Goal: Information Seeking & Learning: Learn about a topic

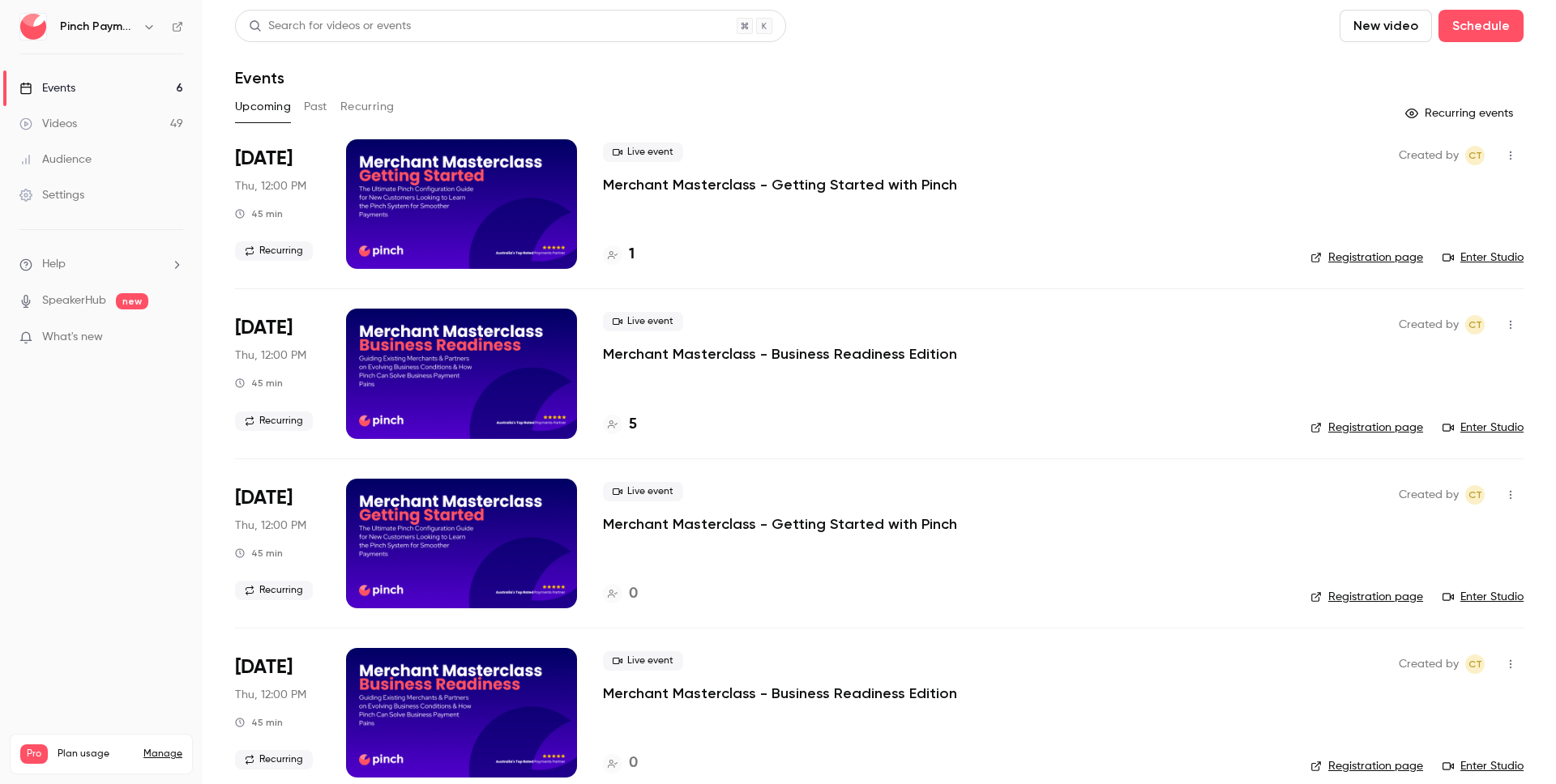
click at [103, 128] on link "Videos 49" at bounding box center [101, 124] width 202 height 36
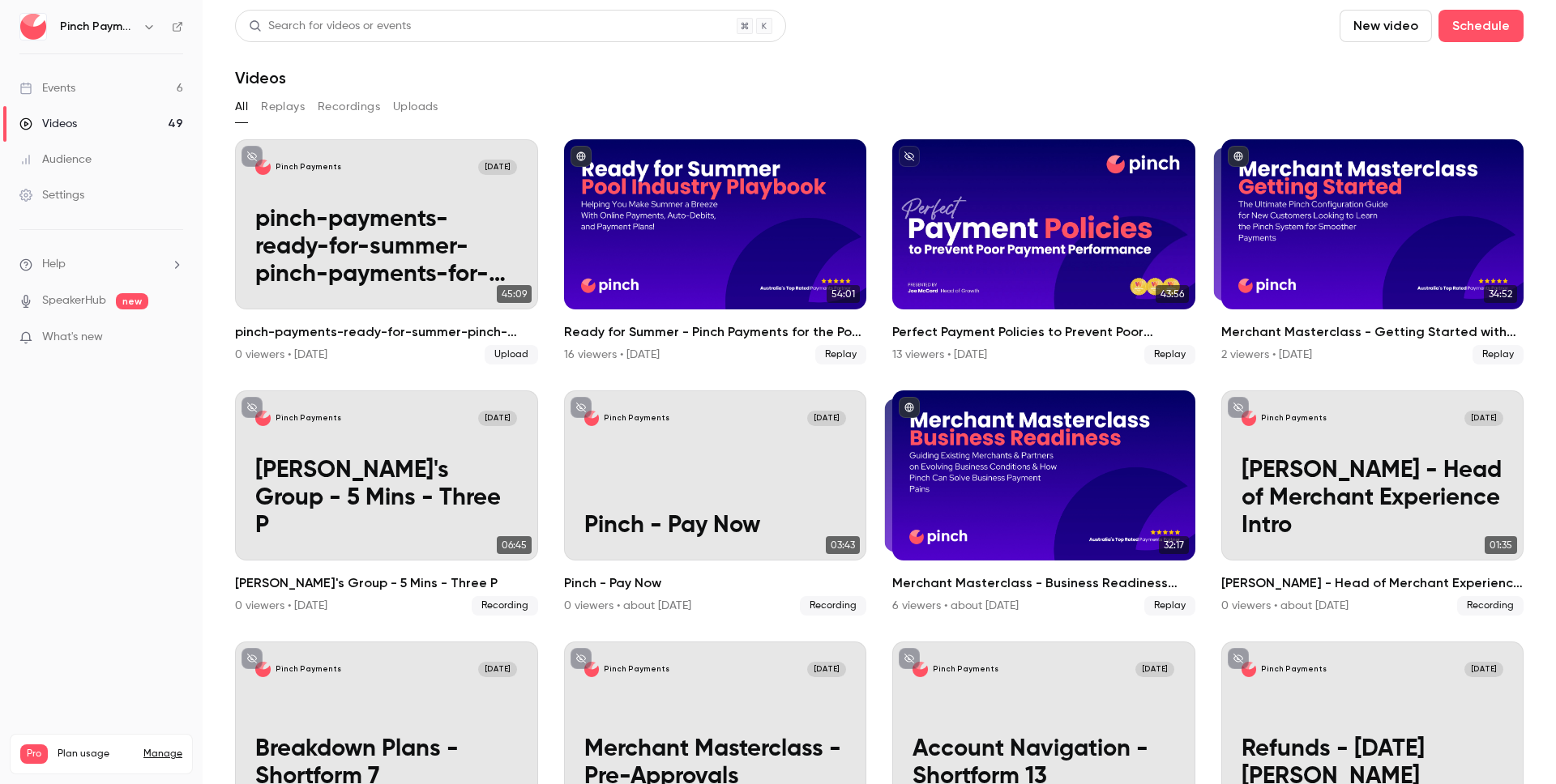
click at [52, 80] on div "Events" at bounding box center [48, 88] width 56 height 16
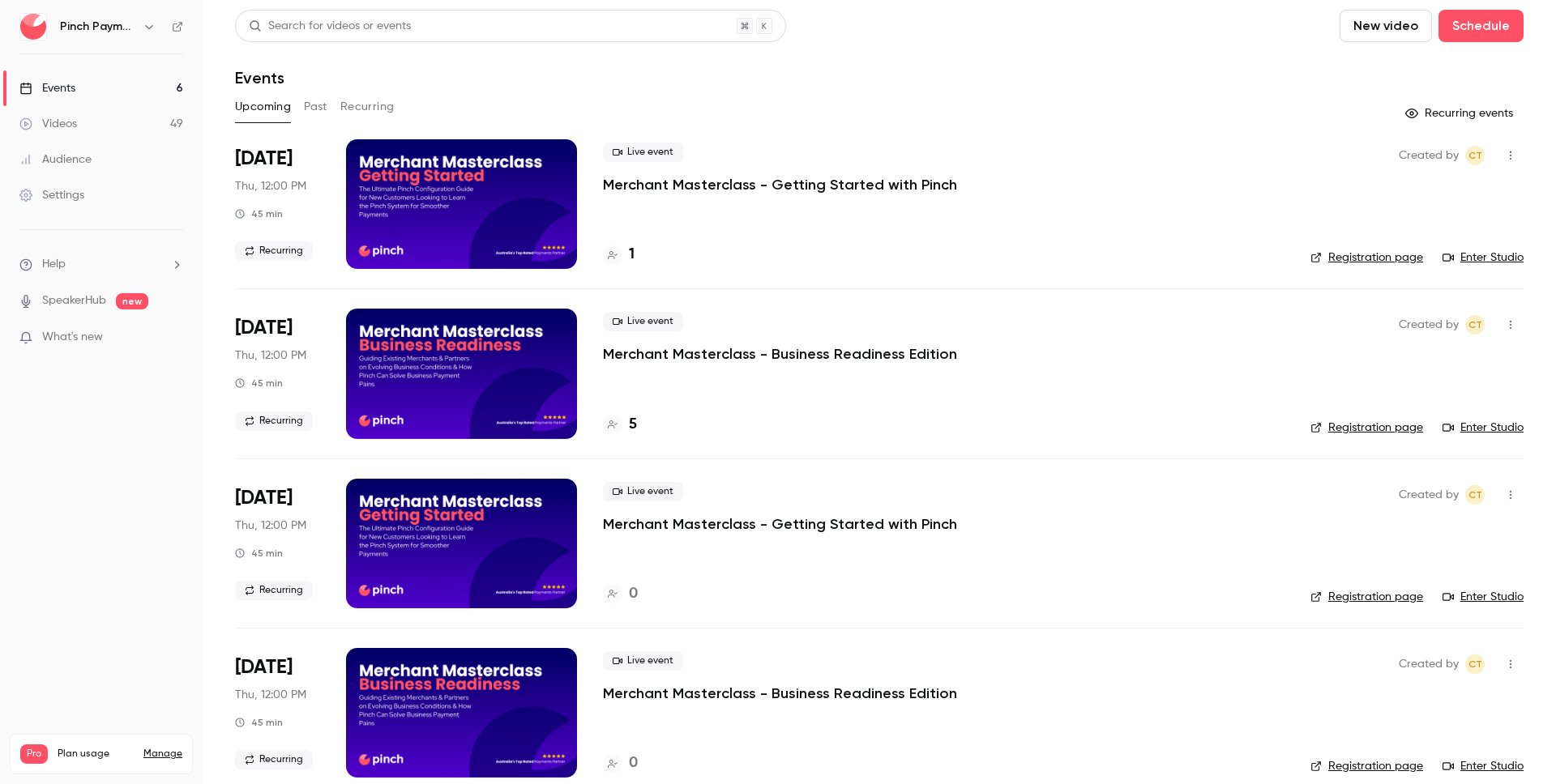
click at [278, 344] on div "[DATE] Thu, 12:00 PM 45 min Recurring" at bounding box center [278, 373] width 85 height 130
click at [896, 357] on p "Merchant Masterclass - Business Readiness Edition" at bounding box center [779, 354] width 354 height 20
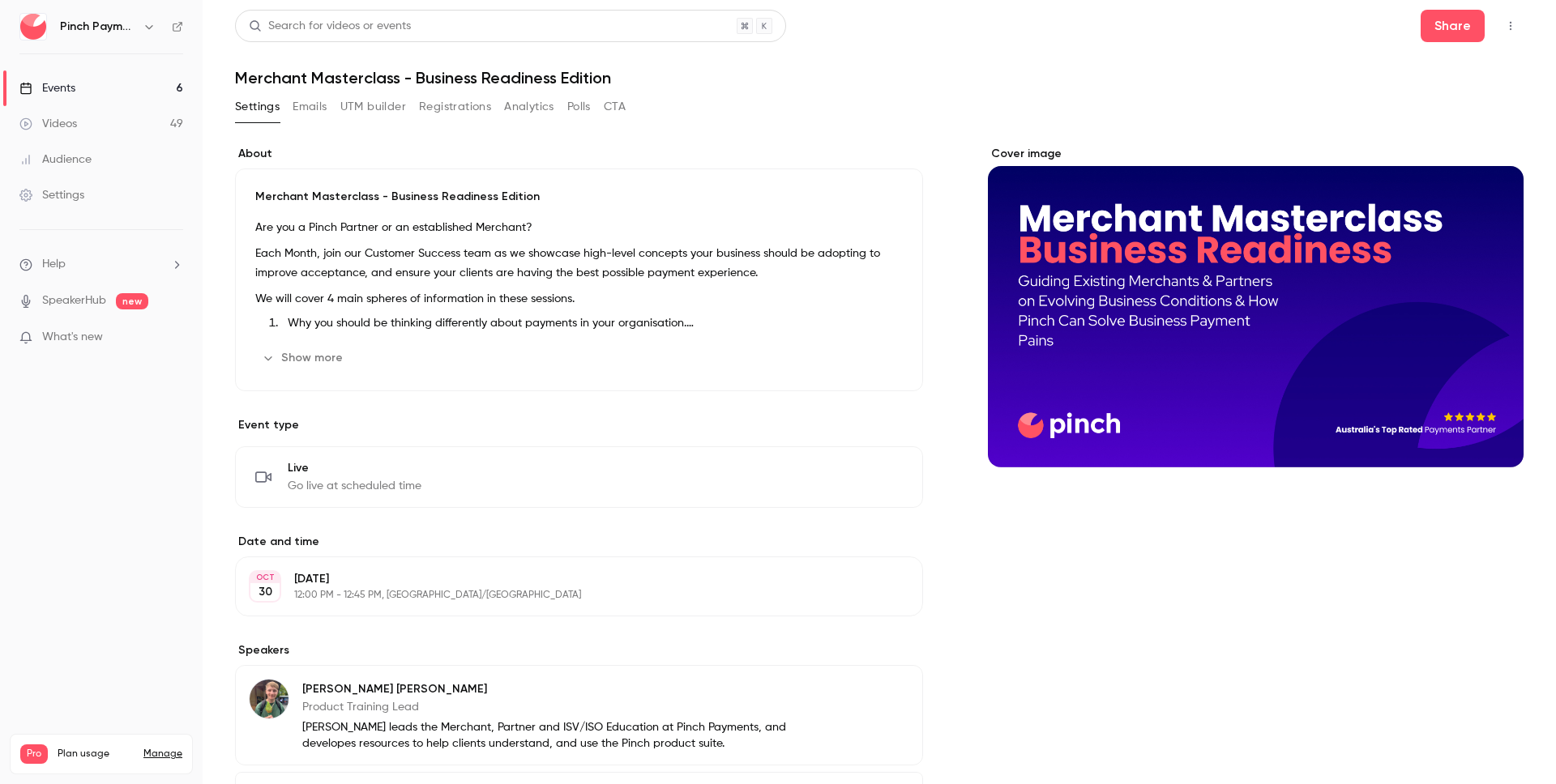
click at [461, 104] on button "Registrations" at bounding box center [454, 107] width 72 height 26
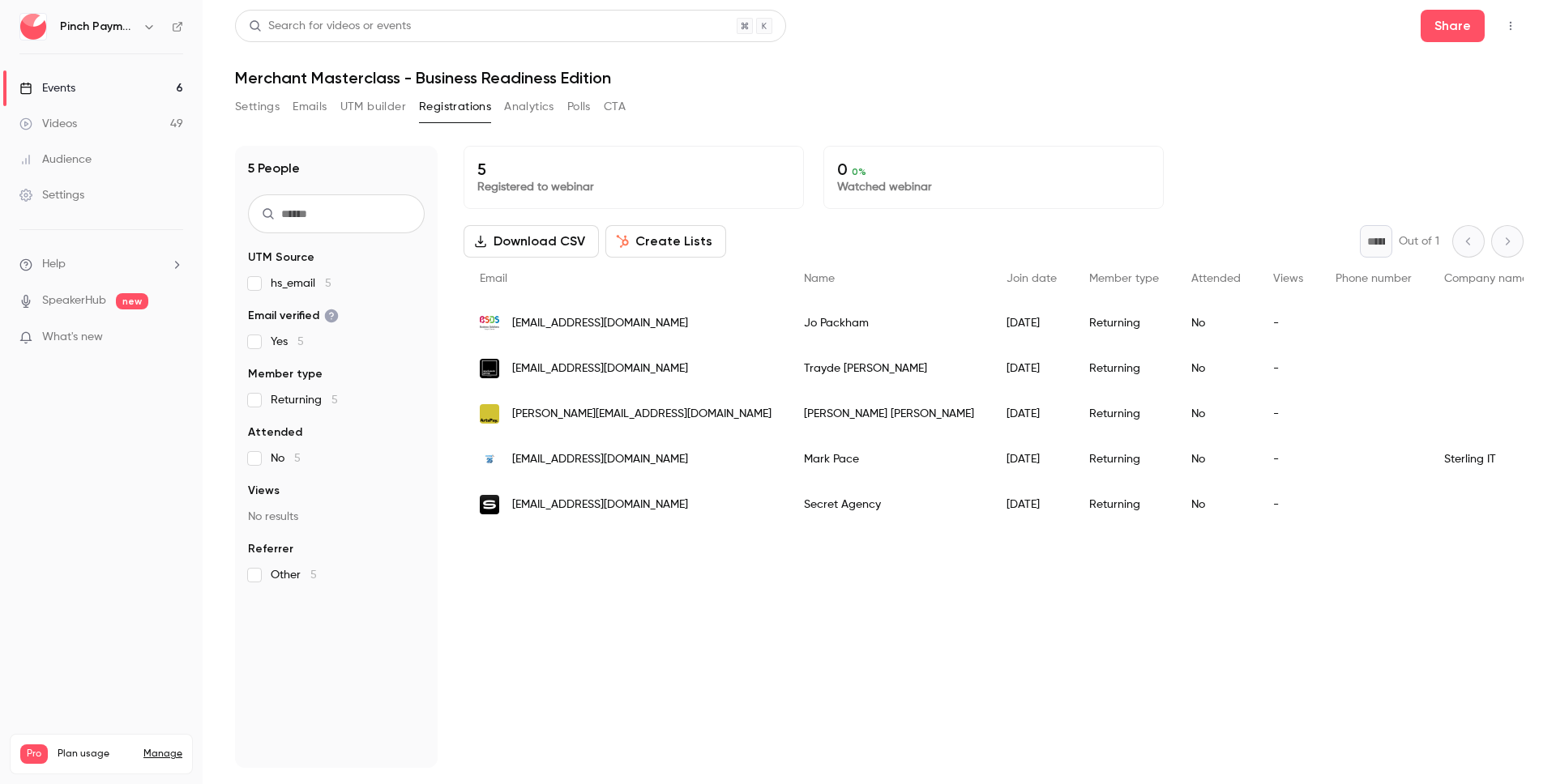
click at [670, 239] on button "Create Lists" at bounding box center [665, 241] width 121 height 33
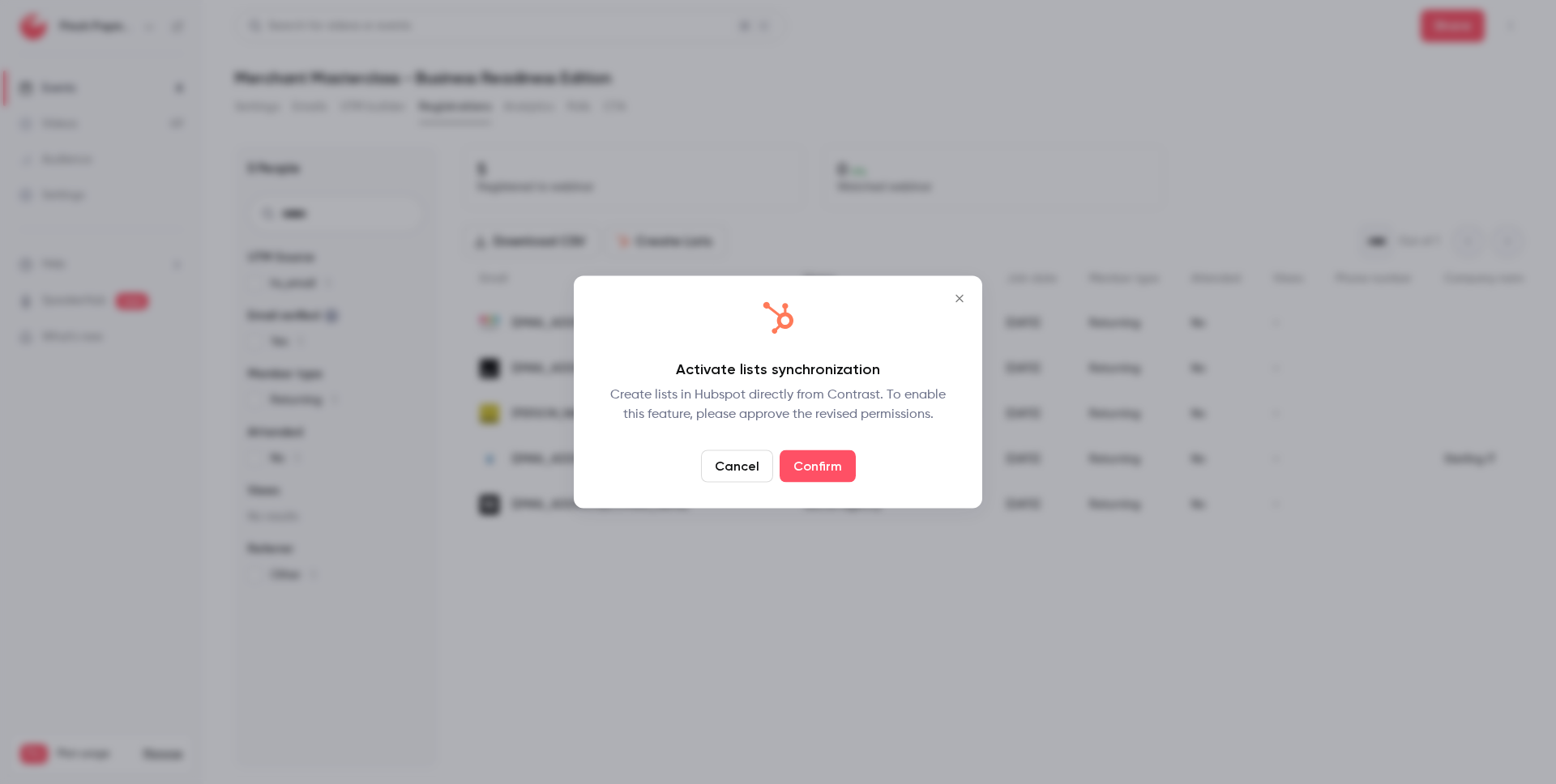
click at [964, 292] on icon "Close" at bounding box center [960, 298] width 20 height 13
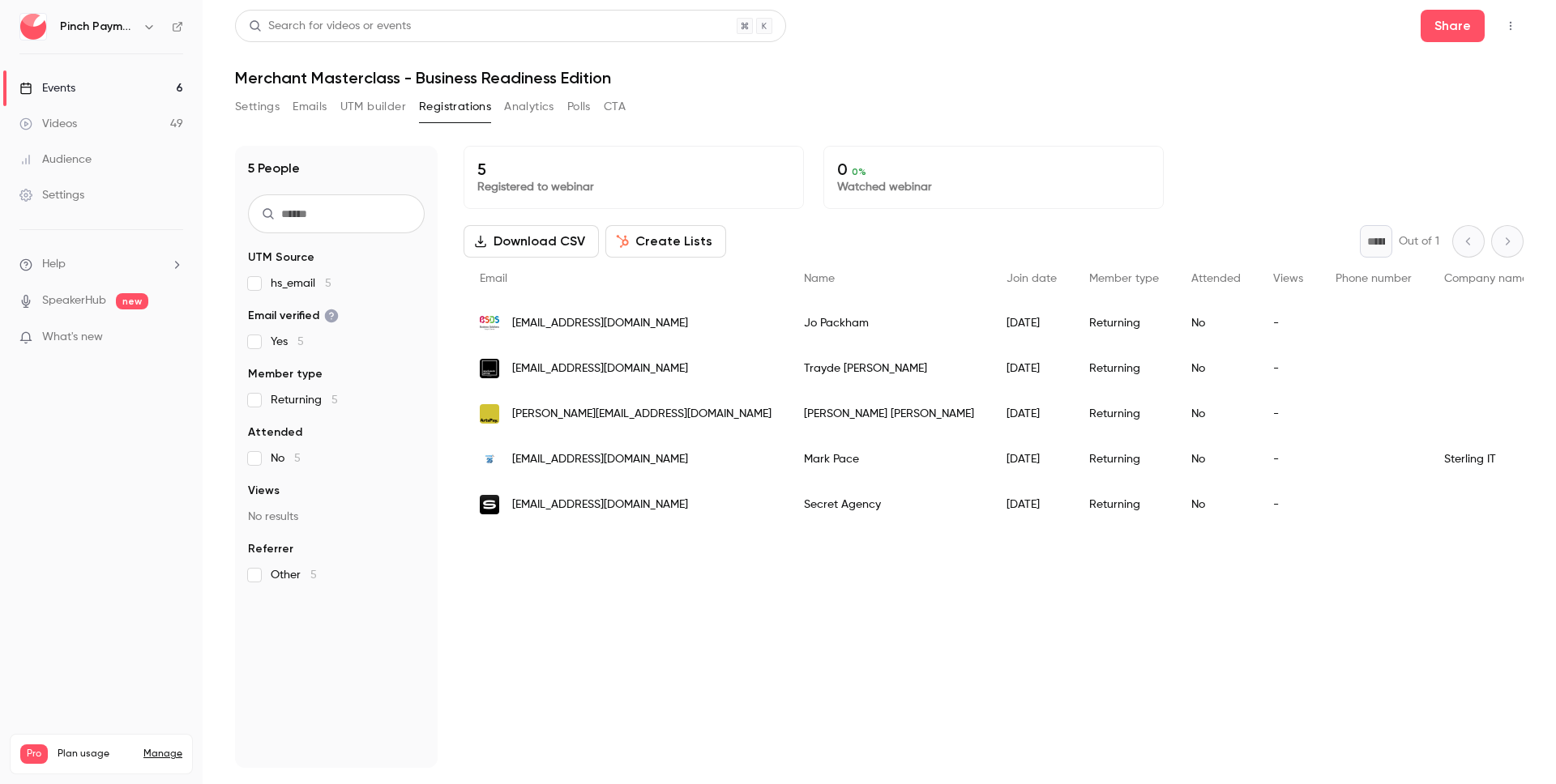
click at [540, 105] on button "Analytics" at bounding box center [529, 107] width 51 height 26
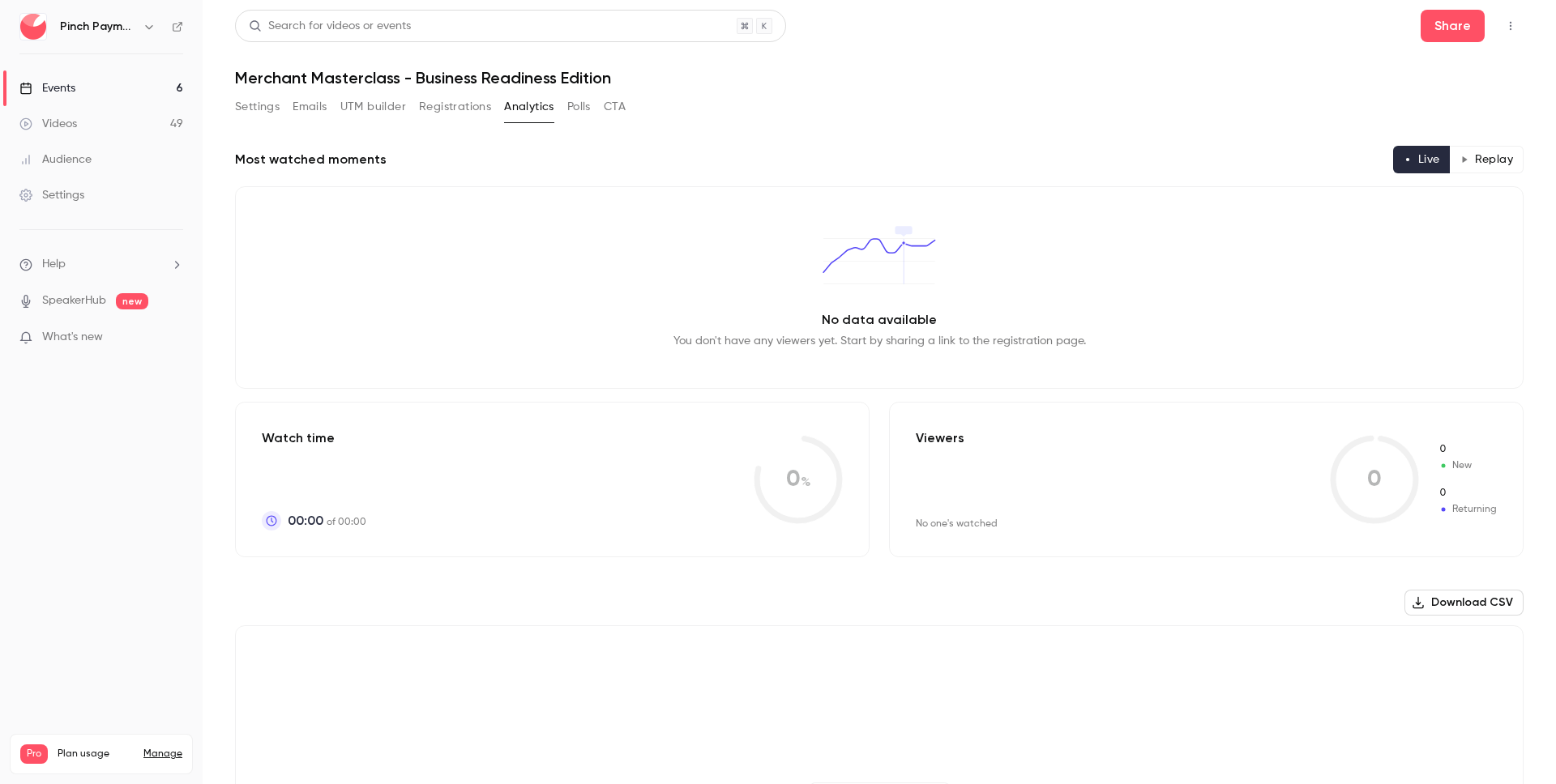
click at [318, 103] on button "Emails" at bounding box center [309, 107] width 34 height 26
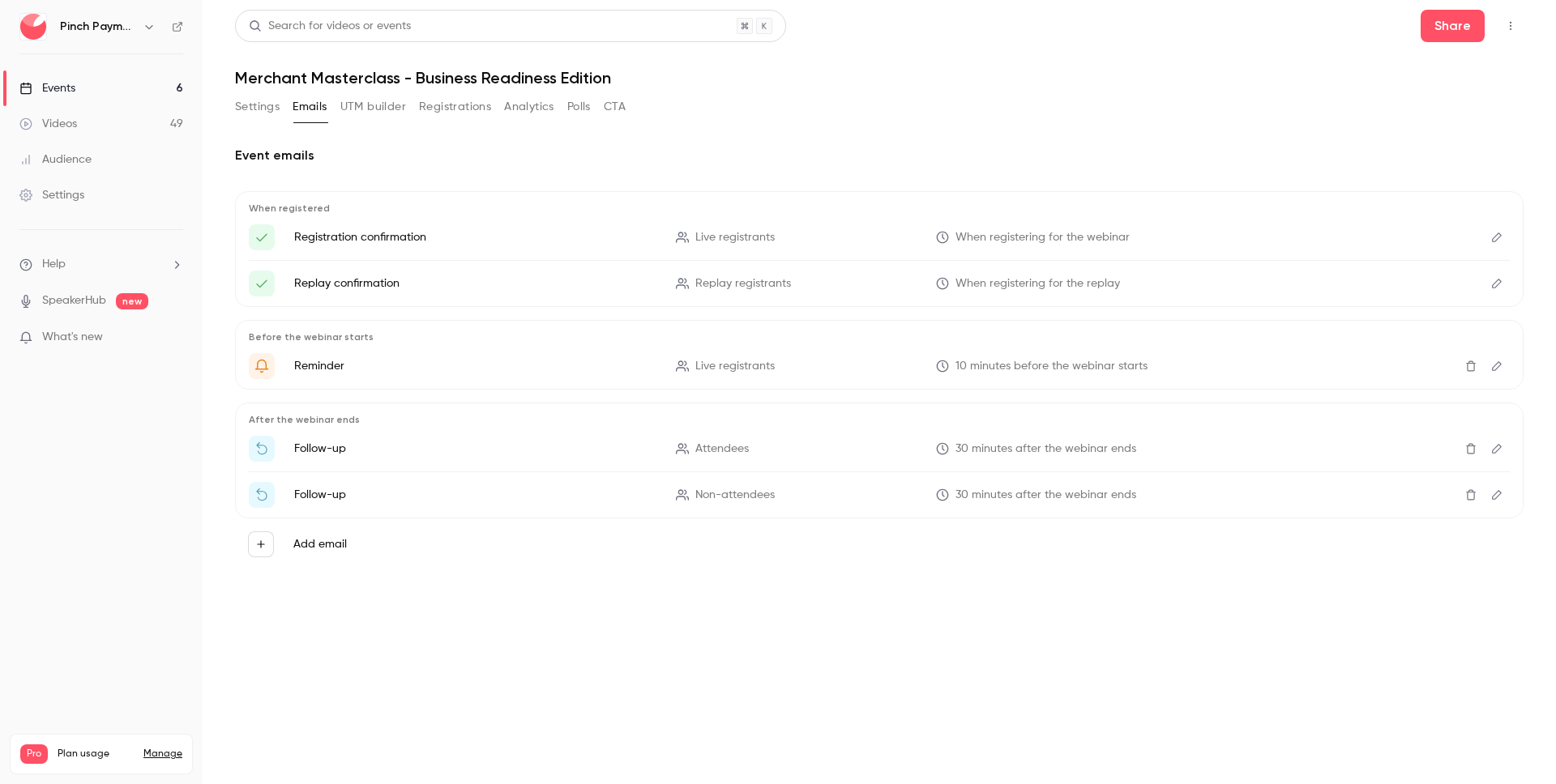
click at [265, 109] on button "Settings" at bounding box center [257, 107] width 45 height 26
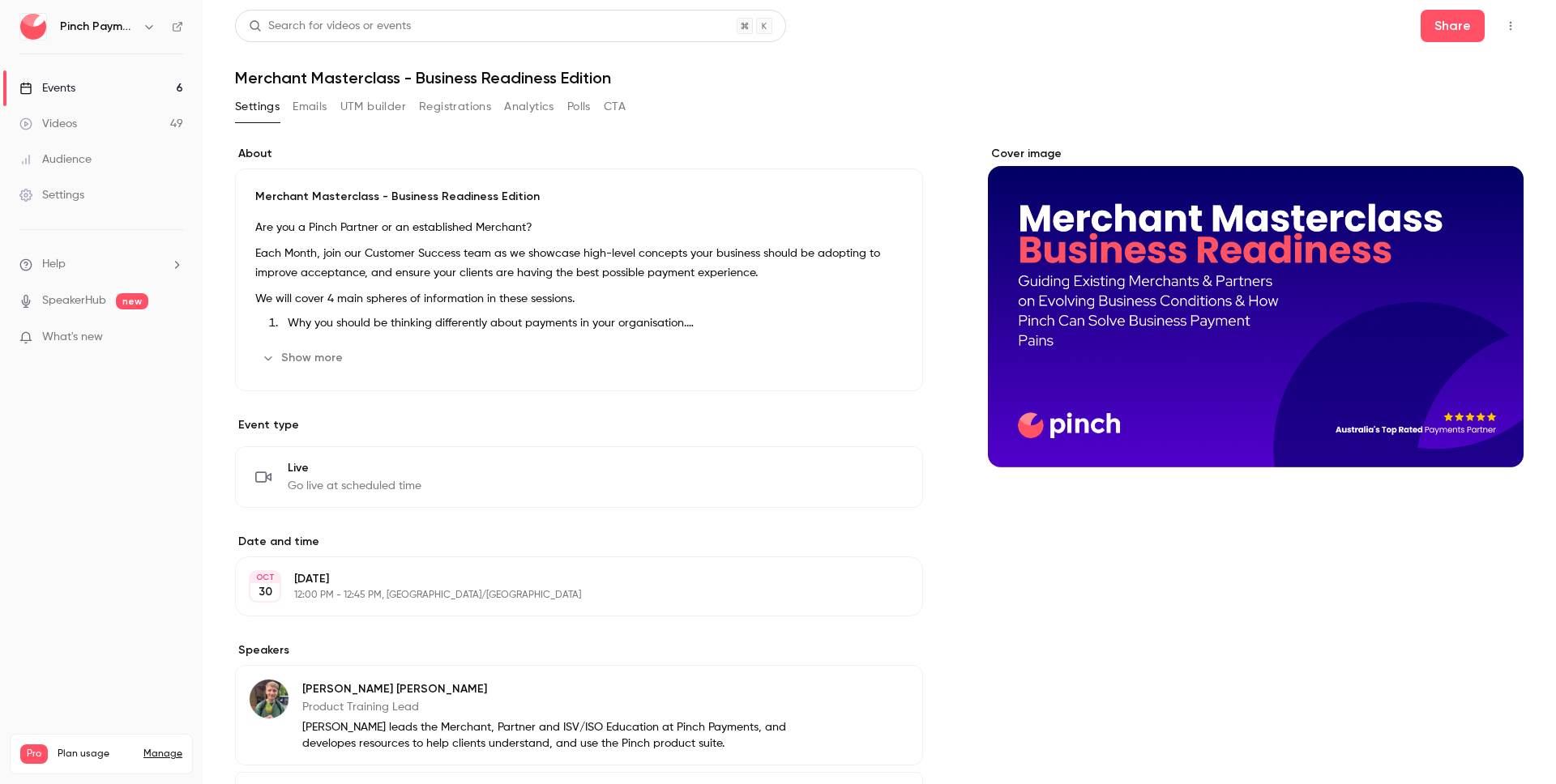
click at [623, 96] on button "CTA" at bounding box center [615, 107] width 22 height 26
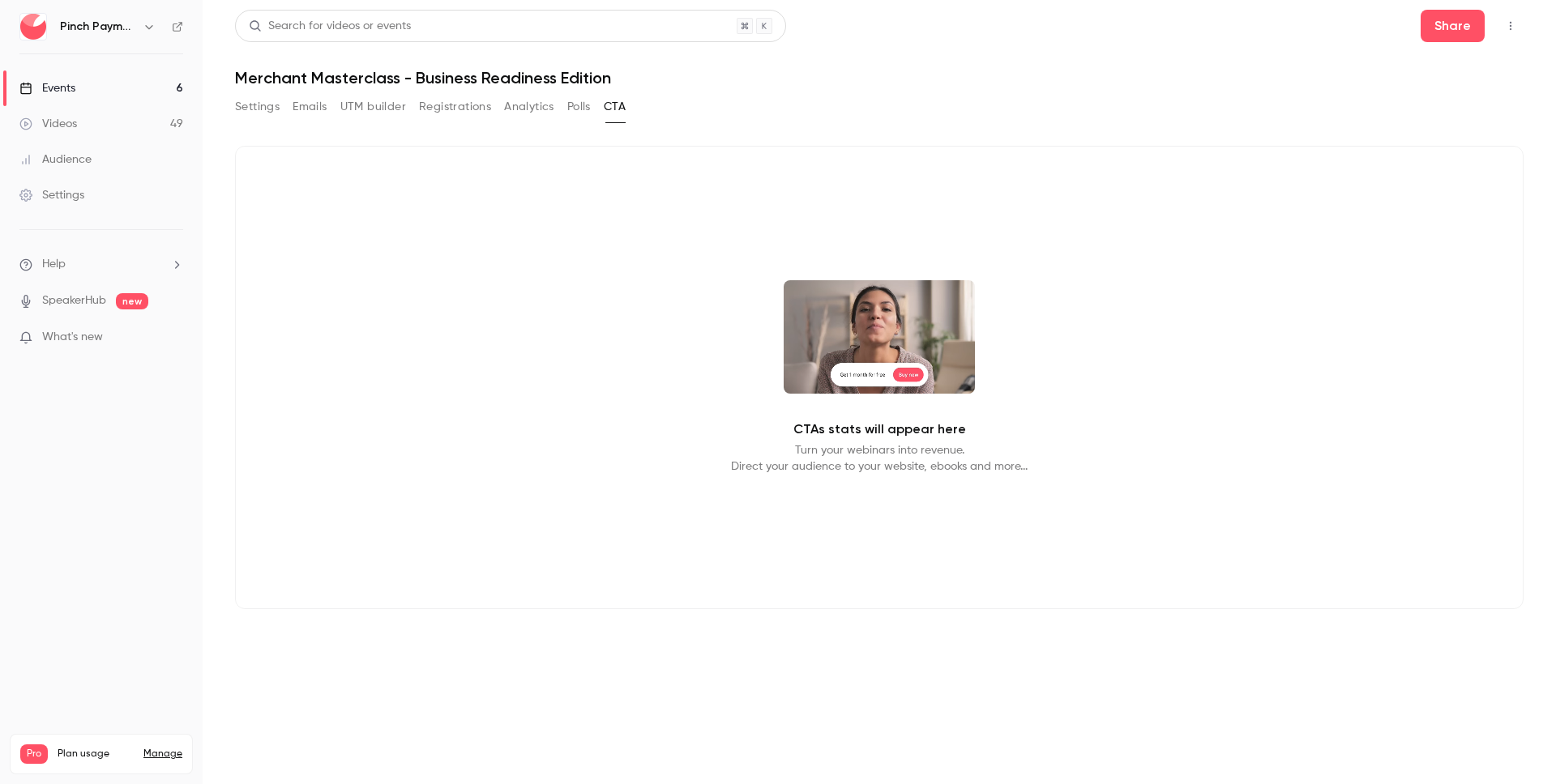
click at [77, 87] on link "Events 6" at bounding box center [101, 88] width 202 height 36
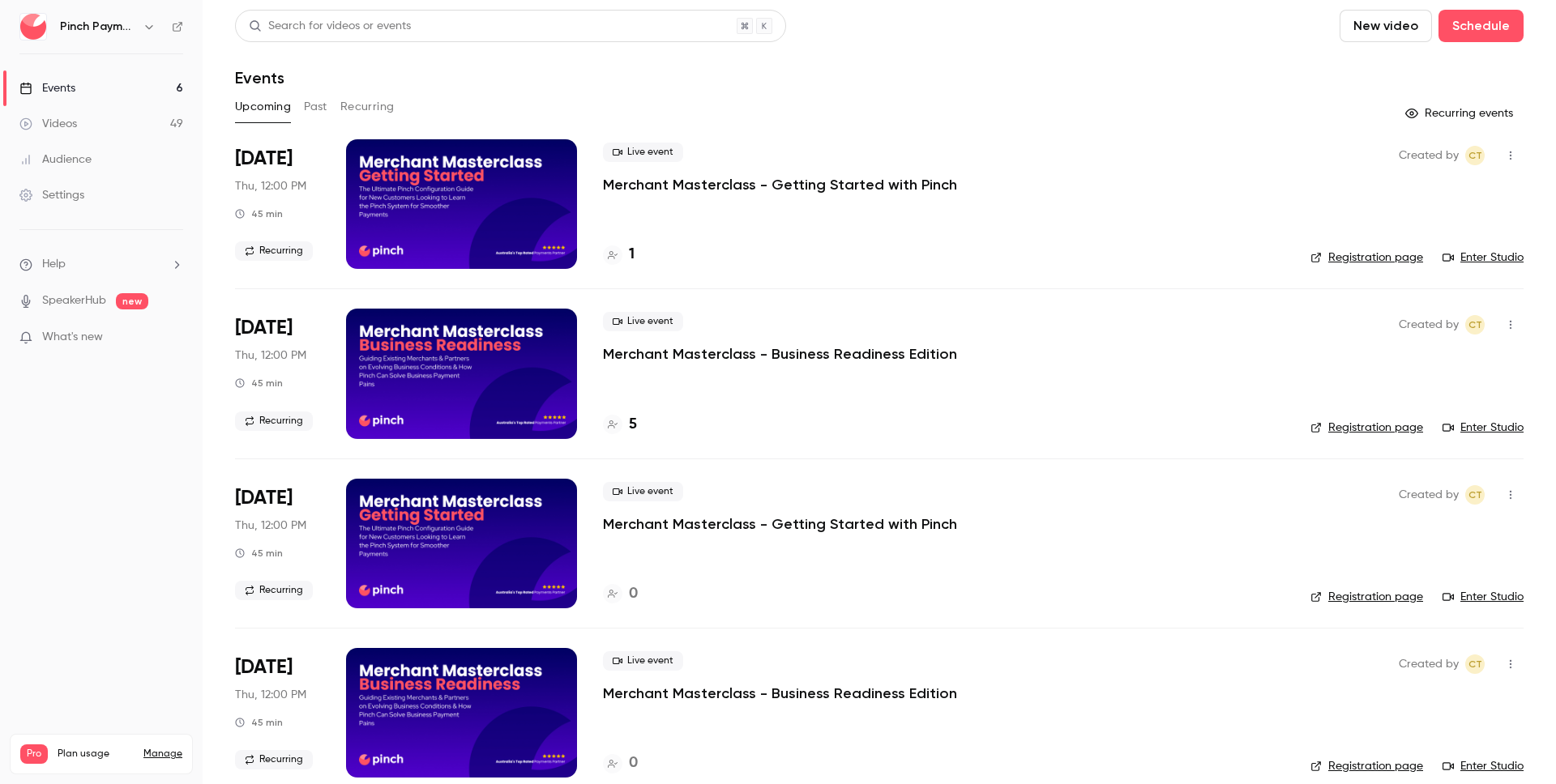
click at [625, 427] on div "5" at bounding box center [620, 425] width 34 height 22
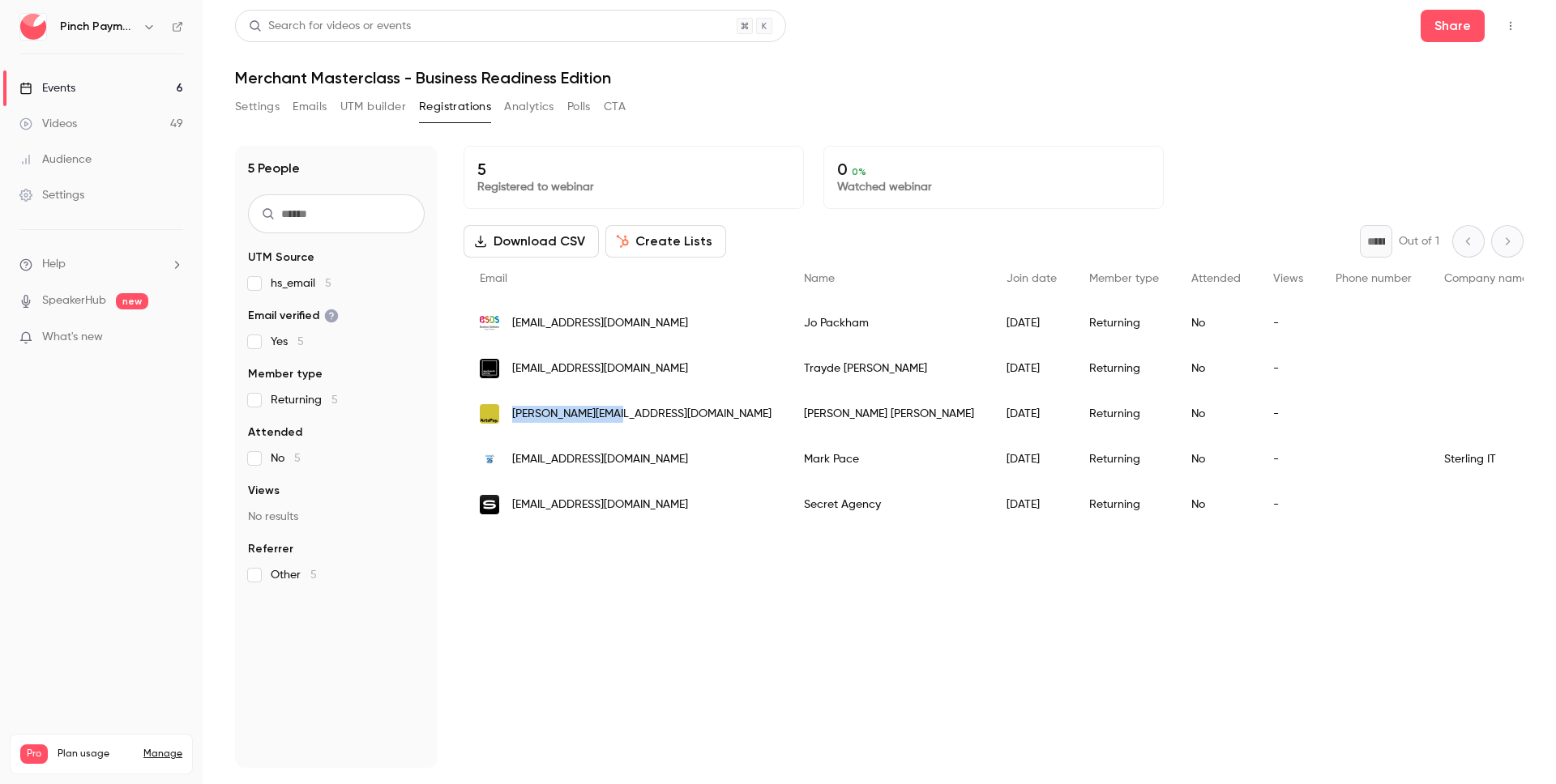
drag, startPoint x: 515, startPoint y: 418, endPoint x: 618, endPoint y: 414, distance: 103.1
click at [618, 414] on div "[PERSON_NAME][EMAIL_ADDRESS][DOMAIN_NAME]" at bounding box center [625, 414] width 324 height 46
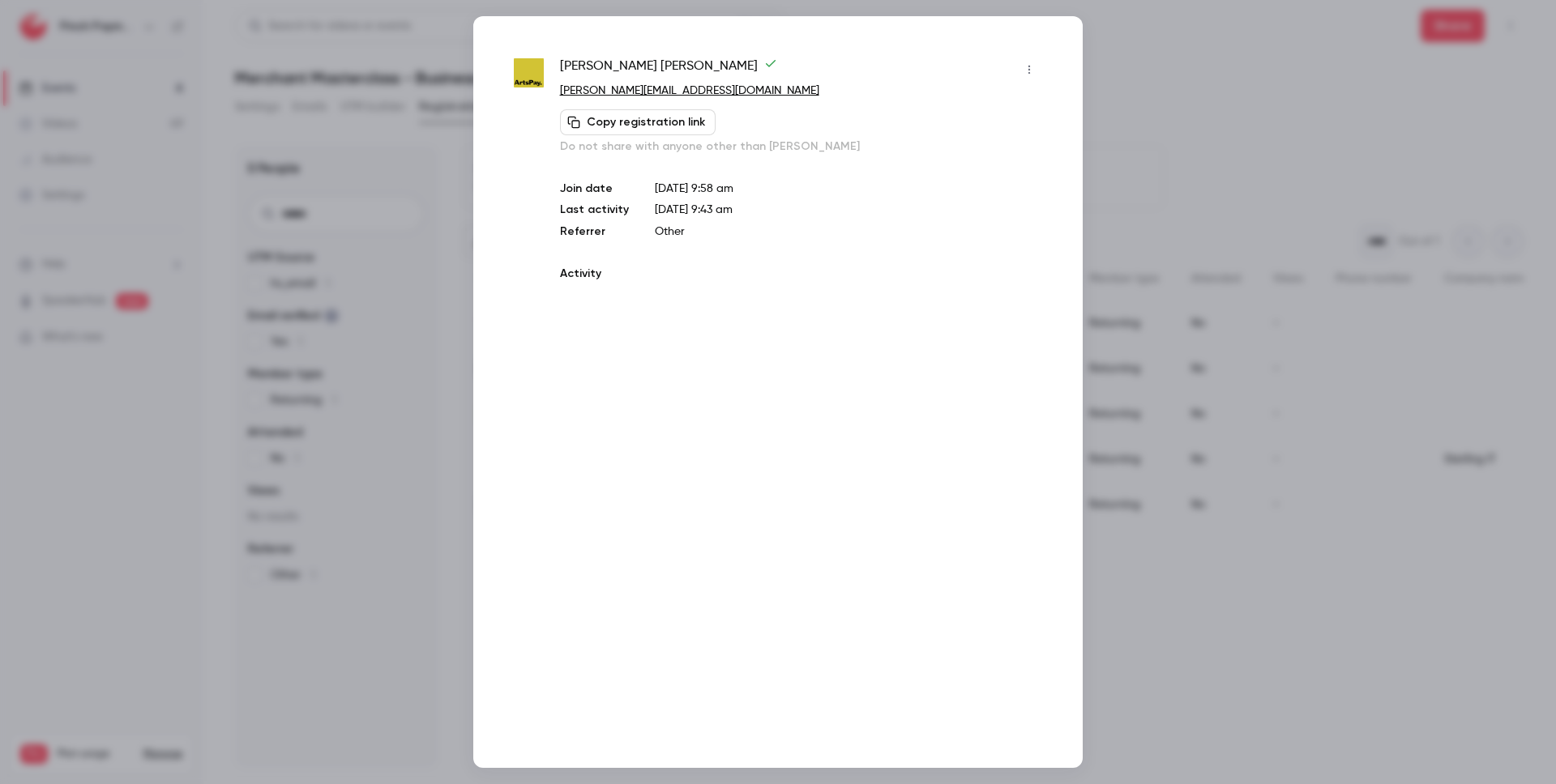
copy span "[PERSON_NAME][EMAIL_ADDRESS][DOMAIN_NAME]"
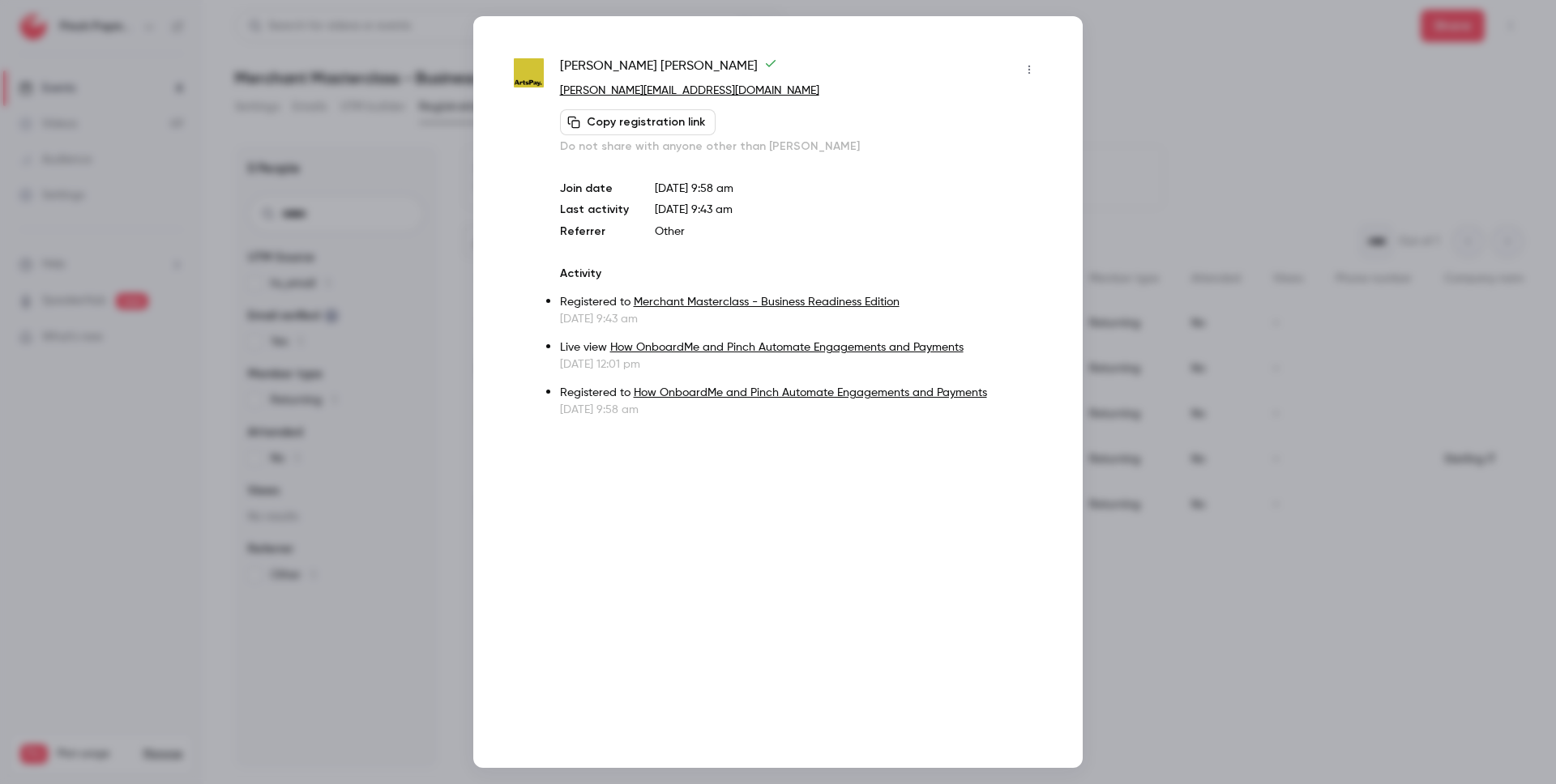
click at [1167, 115] on div at bounding box center [778, 392] width 1556 height 784
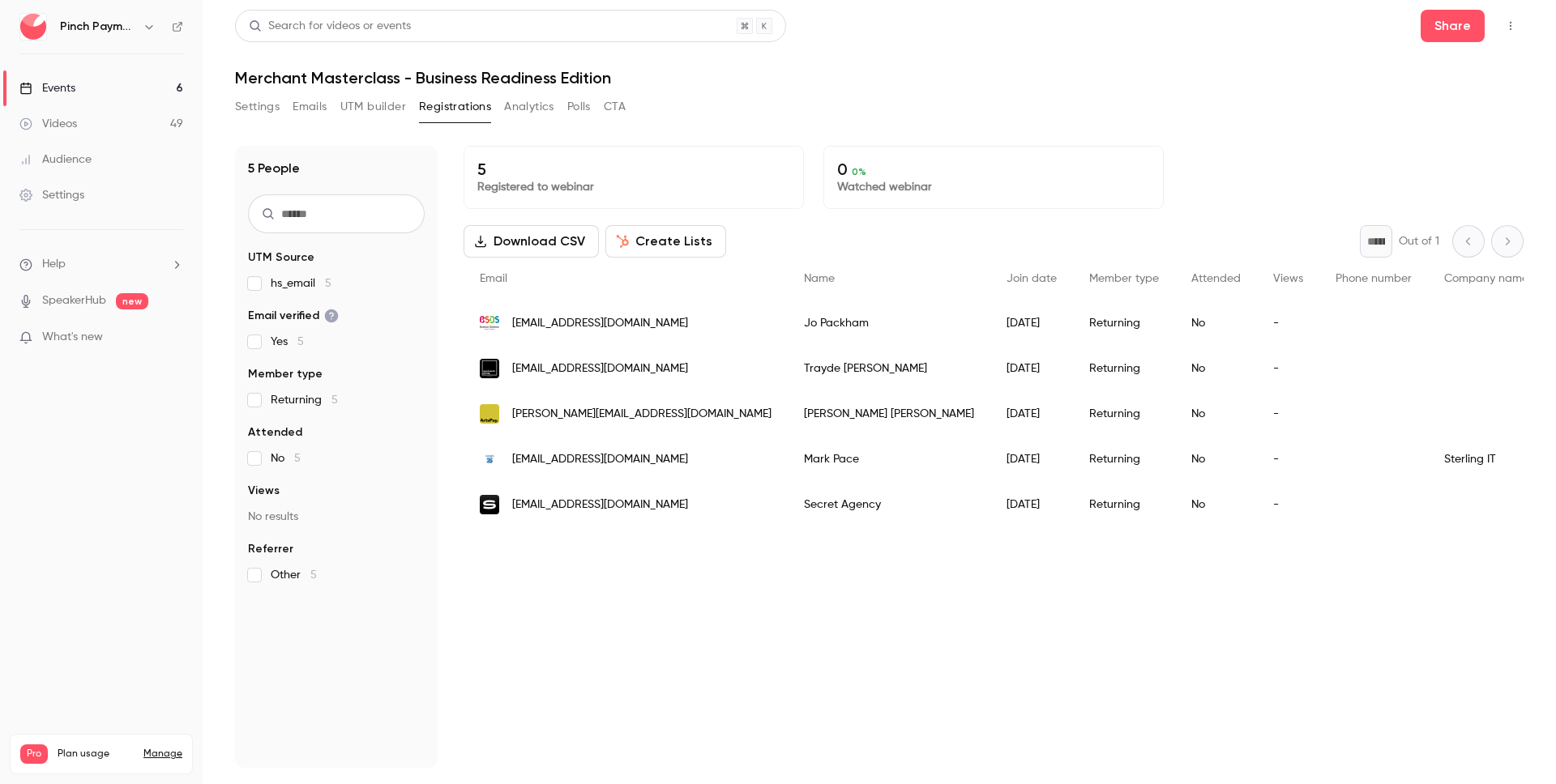
click at [88, 90] on link "Events 6" at bounding box center [101, 88] width 202 height 36
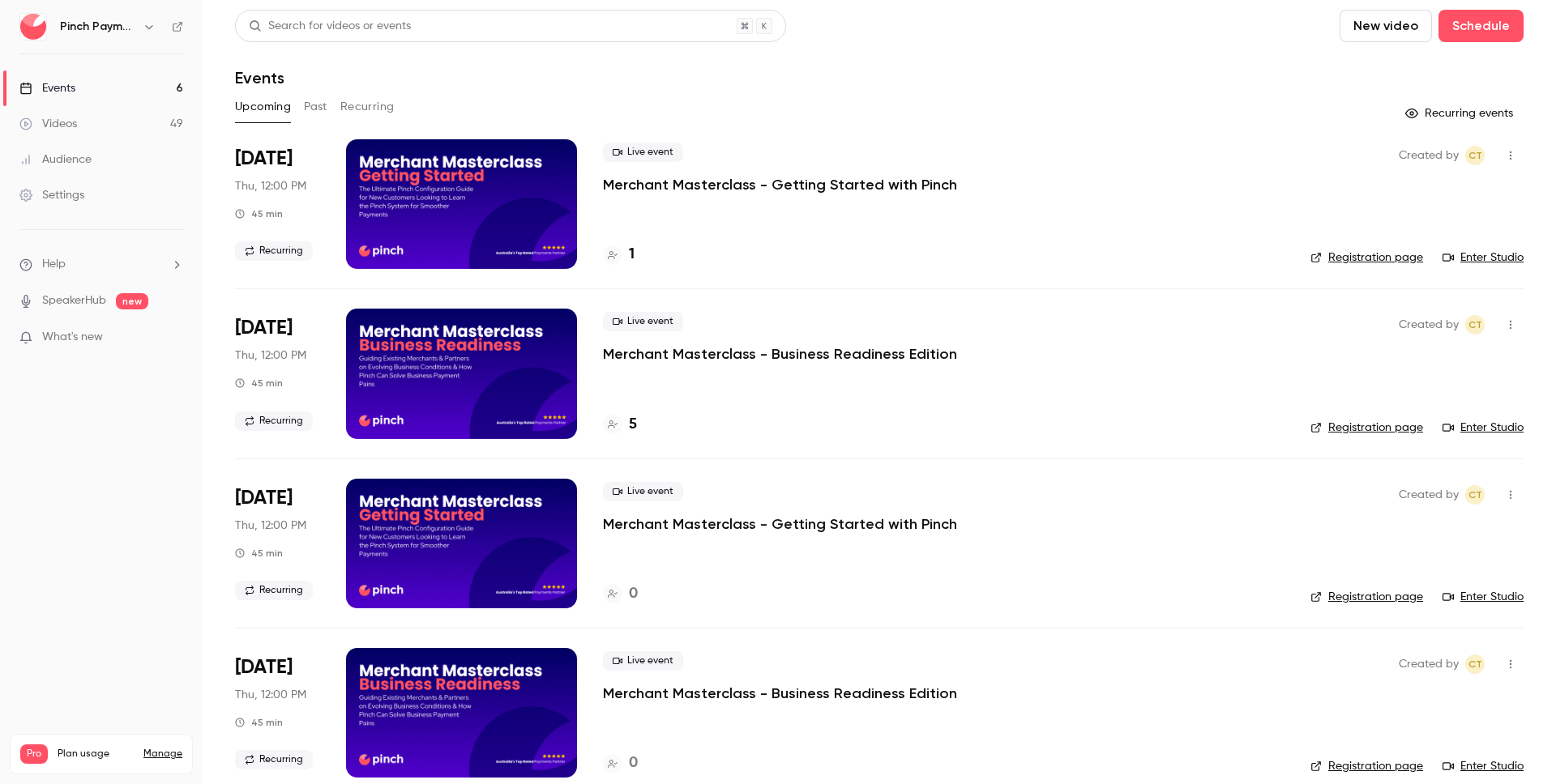
click at [365, 96] on button "Recurring" at bounding box center [367, 107] width 55 height 26
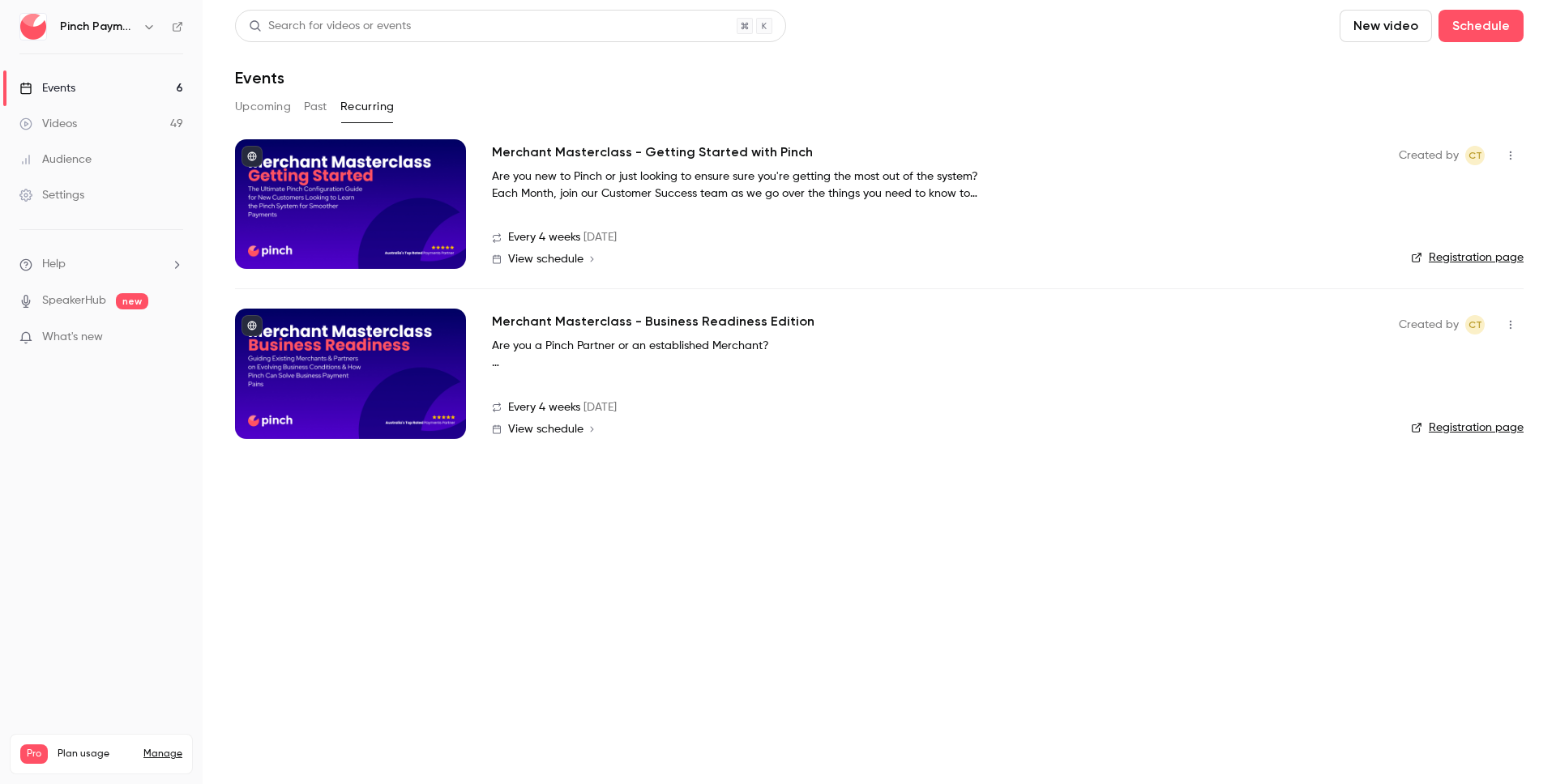
click at [270, 104] on button "Upcoming" at bounding box center [263, 107] width 56 height 26
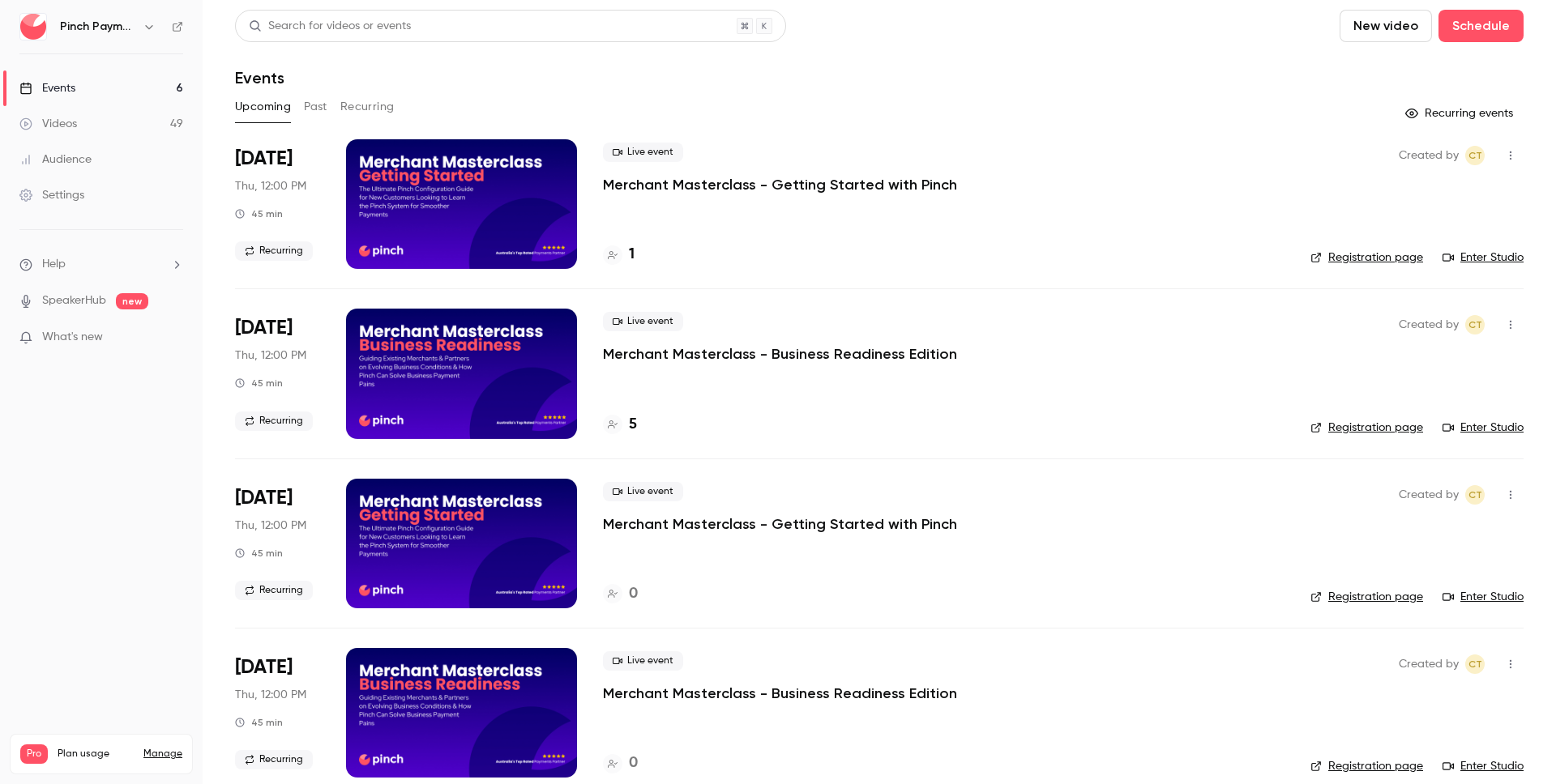
click at [42, 520] on nav "Pinch Payments Events 6 Videos 49 Audience Settings Help SpeakerHub new What's …" at bounding box center [101, 392] width 202 height 784
